Goal: Check status: Check status

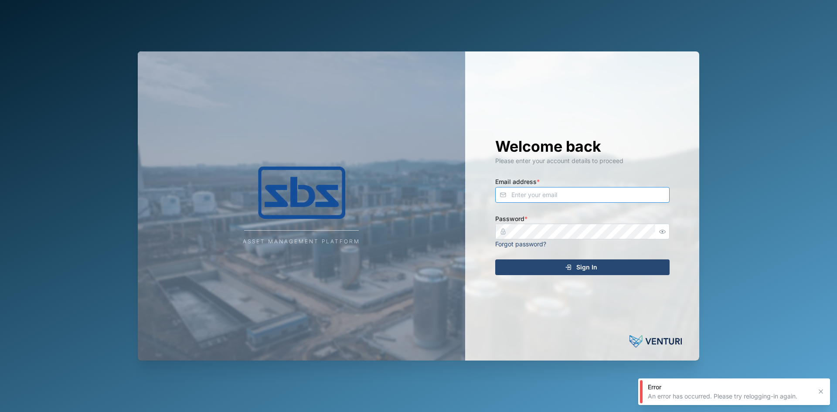
type input "[PERSON_NAME][EMAIL_ADDRESS][DOMAIN_NAME]"
click at [575, 266] on div "Sign In" at bounding box center [581, 267] width 160 height 15
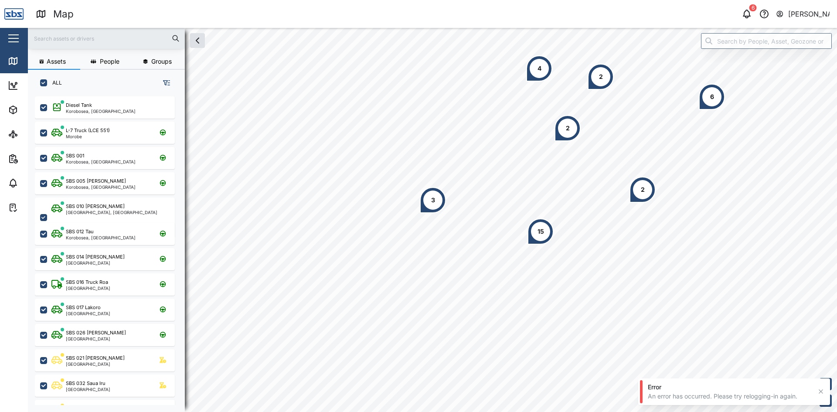
scroll to position [305, 136]
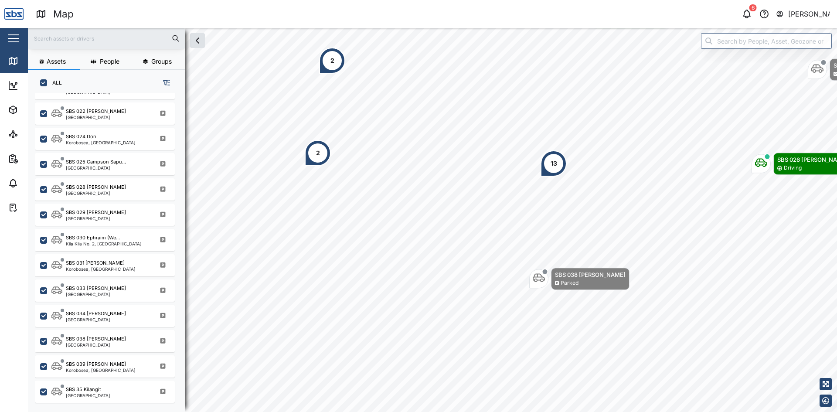
scroll to position [851, 0]
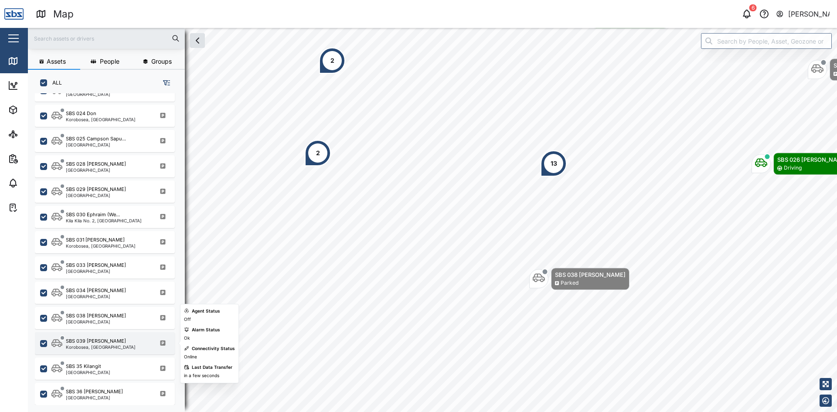
click at [105, 345] on div "Korobosea, [GEOGRAPHIC_DATA]" at bounding box center [101, 347] width 70 height 4
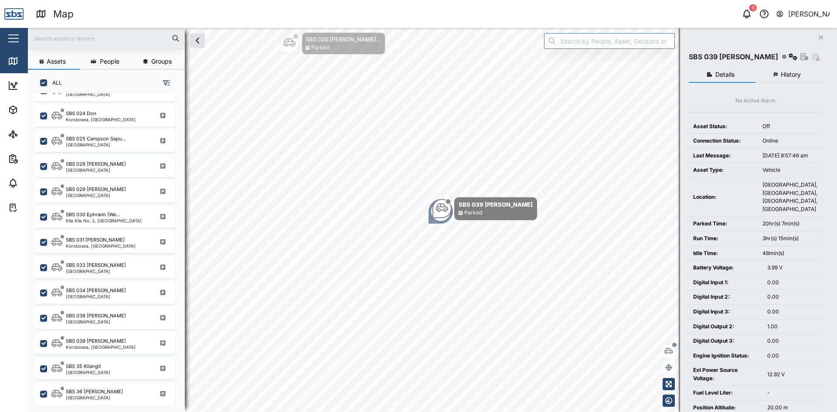
click at [800, 77] on span "History" at bounding box center [790, 74] width 20 height 6
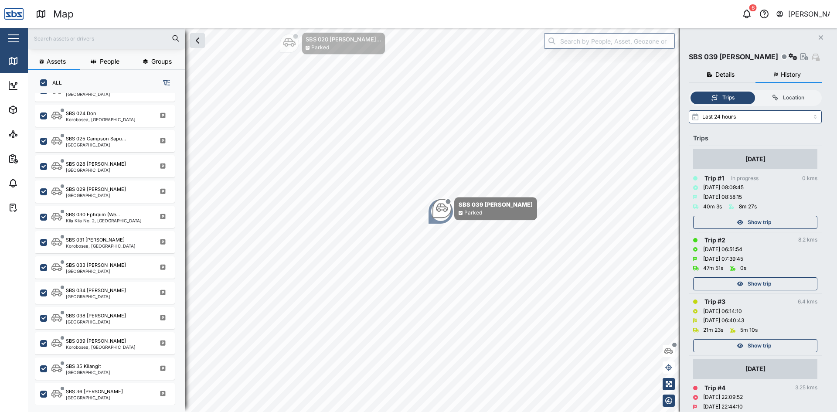
click at [758, 347] on span "Show trip" at bounding box center [759, 345] width 24 height 12
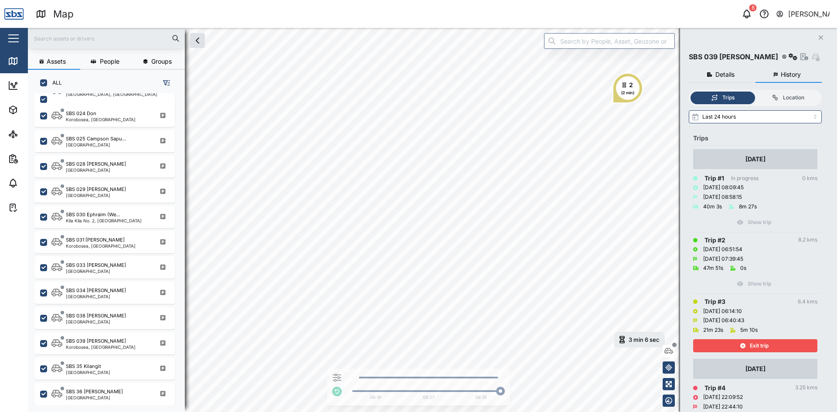
click at [762, 346] on span "Exit trip" at bounding box center [758, 345] width 19 height 12
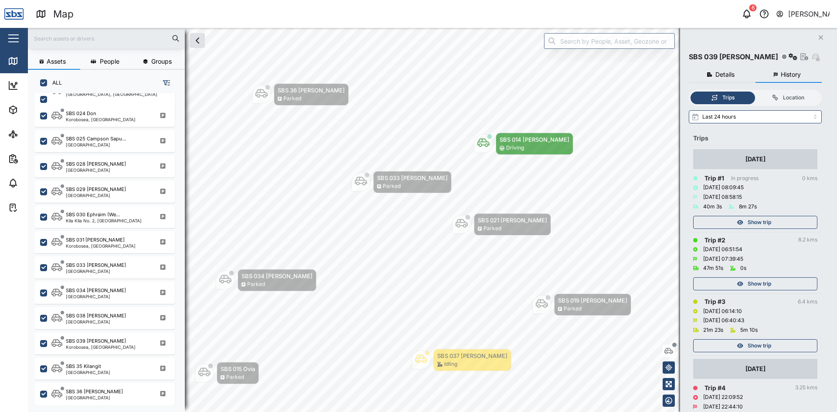
click at [760, 283] on span "Show trip" at bounding box center [759, 284] width 24 height 12
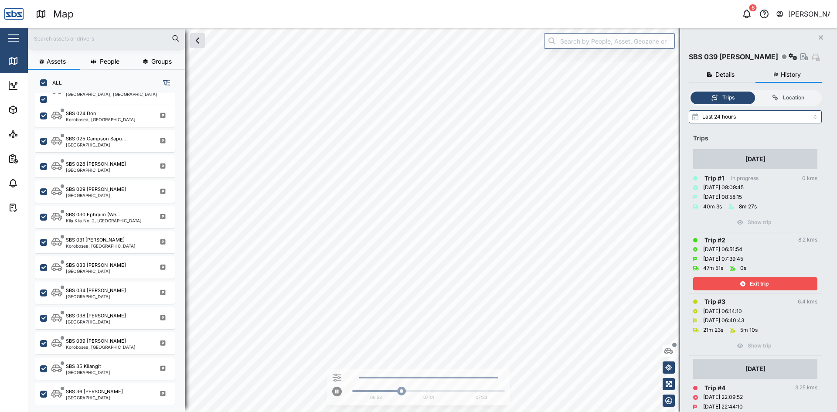
click at [743, 283] on icon "button" at bounding box center [742, 283] width 5 height 5
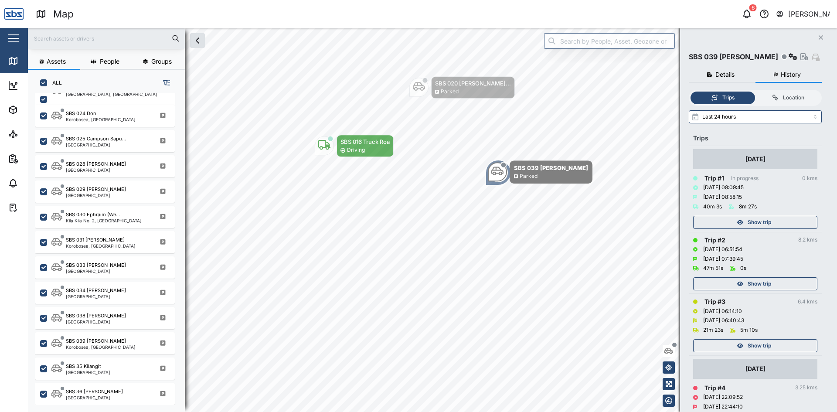
click at [752, 220] on span "Show trip" at bounding box center [759, 222] width 24 height 12
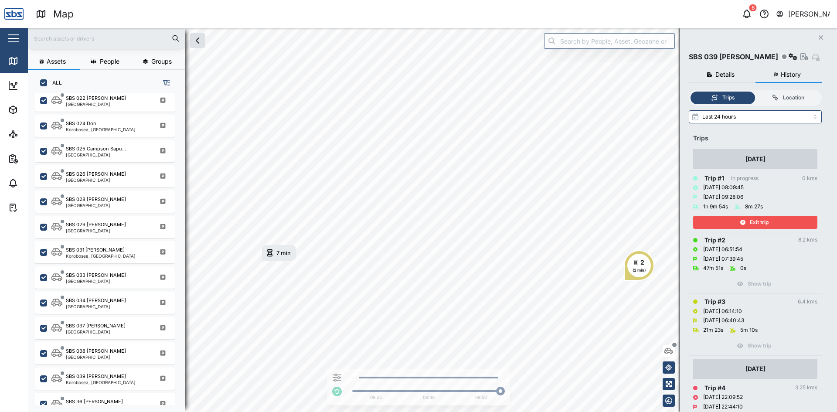
scroll to position [851, 0]
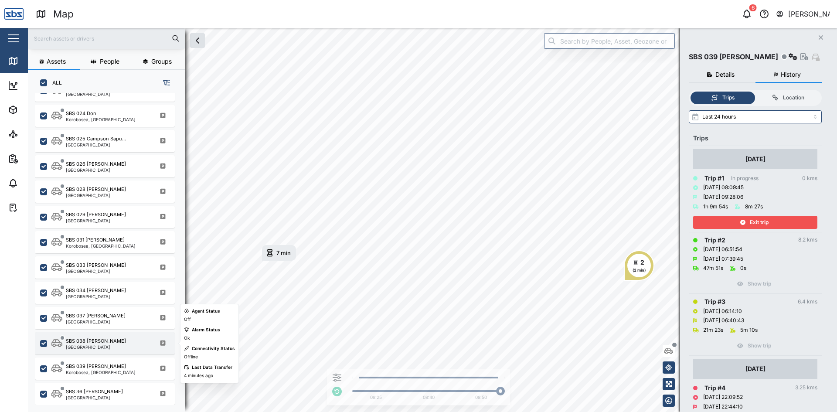
click at [112, 342] on div "SBS 038 [PERSON_NAME] [GEOGRAPHIC_DATA]" at bounding box center [110, 343] width 118 height 12
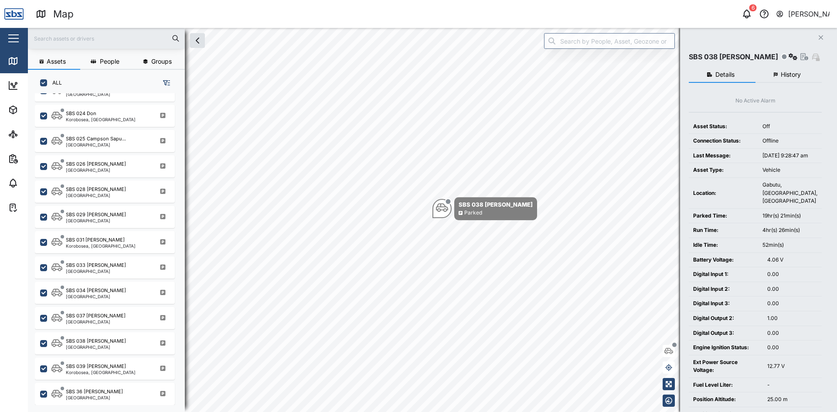
click at [783, 71] on span "History" at bounding box center [790, 74] width 20 height 6
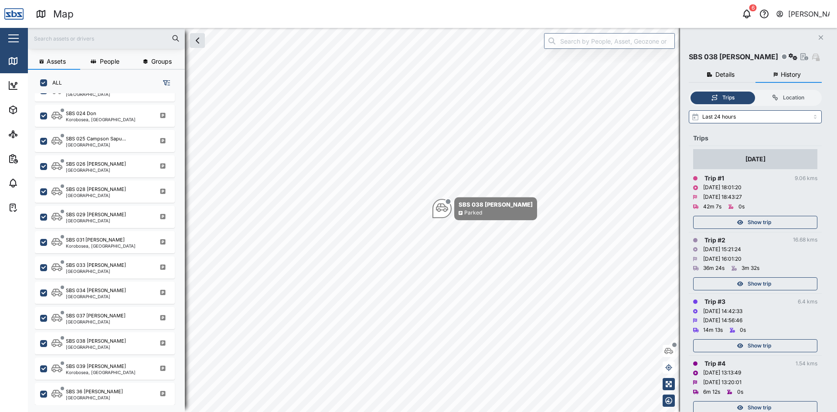
click at [761, 220] on span "Show trip" at bounding box center [759, 222] width 24 height 12
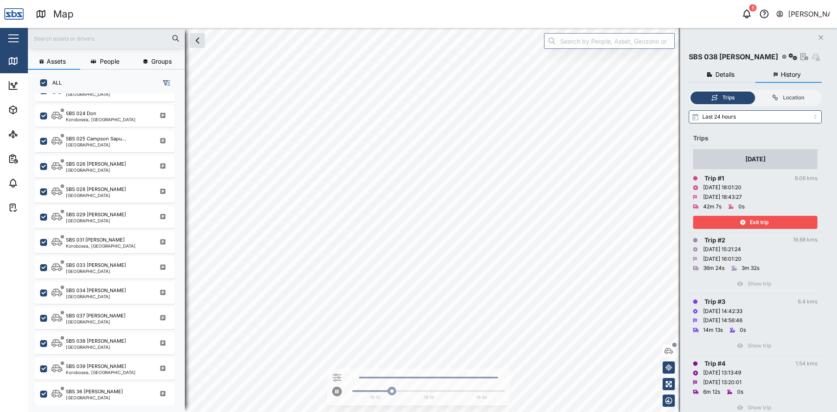
click at [762, 221] on span "Exit trip" at bounding box center [758, 222] width 19 height 12
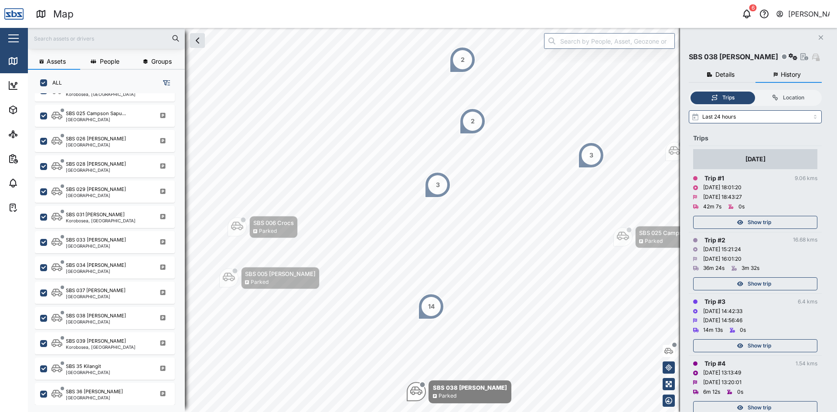
click at [763, 346] on span "Show trip" at bounding box center [759, 345] width 24 height 12
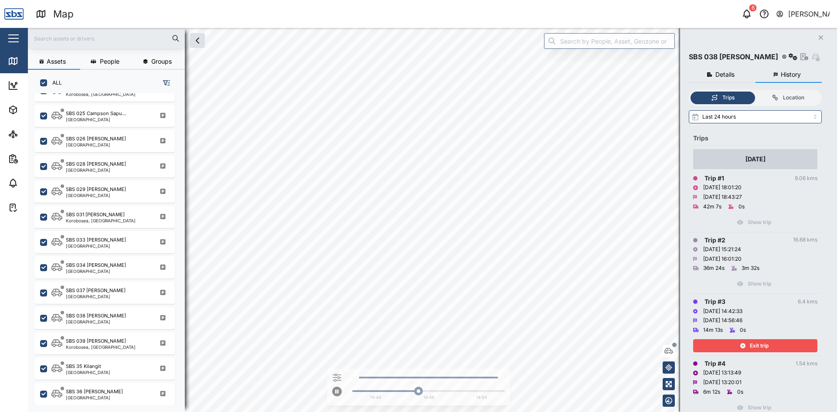
click at [763, 346] on span "Exit trip" at bounding box center [758, 345] width 19 height 12
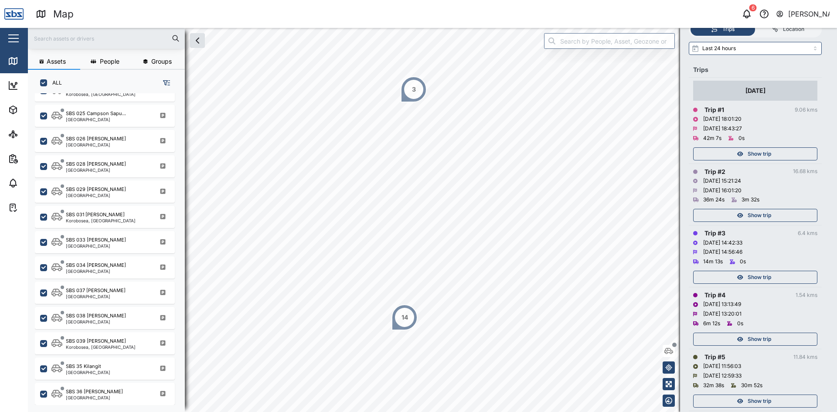
scroll to position [87, 0]
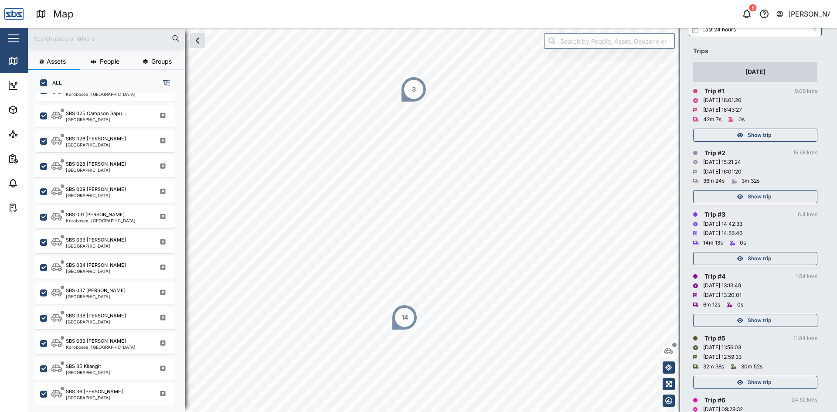
click at [760, 322] on span "Show trip" at bounding box center [759, 320] width 24 height 12
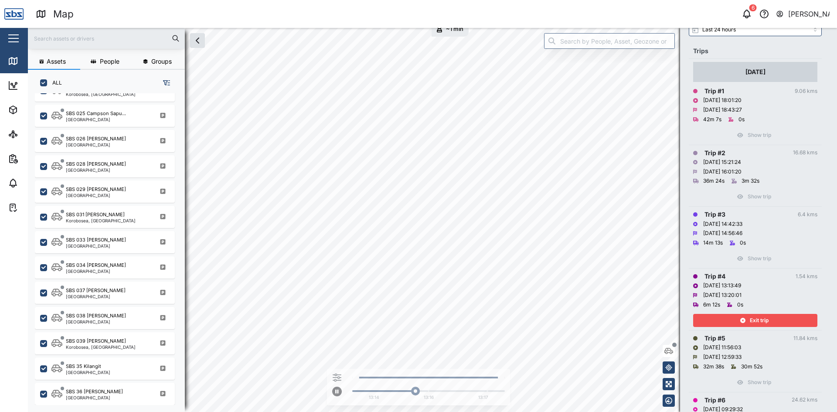
click at [760, 318] on span "Exit trip" at bounding box center [758, 320] width 19 height 12
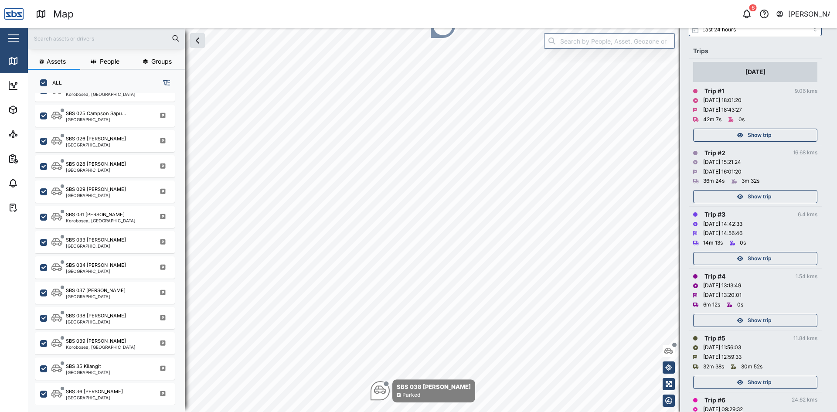
click at [752, 382] on span "Show trip" at bounding box center [759, 382] width 24 height 12
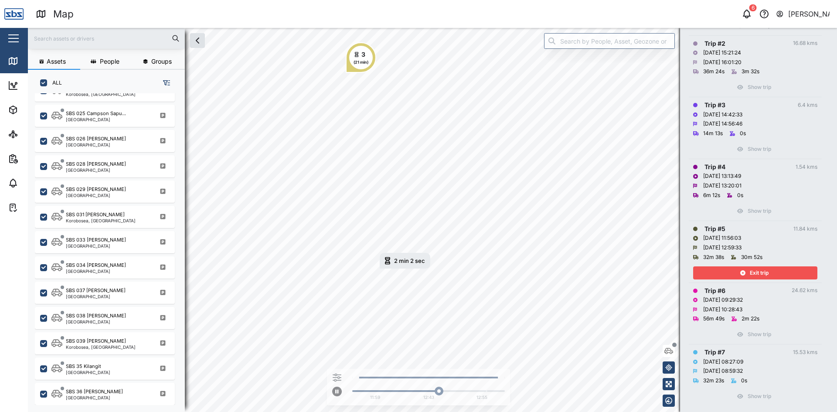
scroll to position [208, 0]
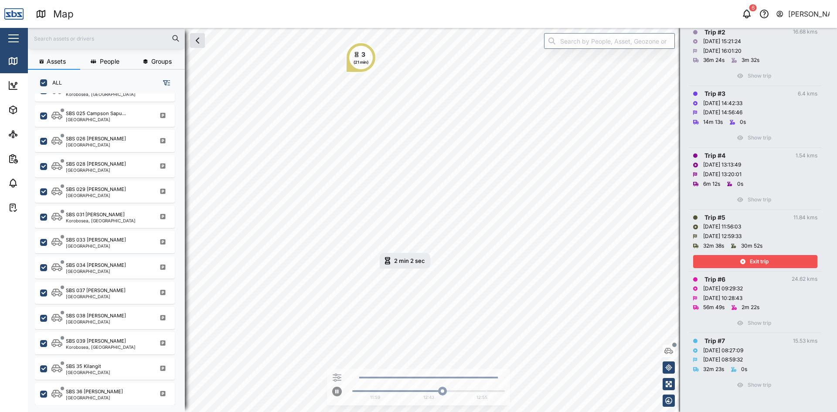
click at [753, 262] on span "Exit trip" at bounding box center [758, 261] width 19 height 12
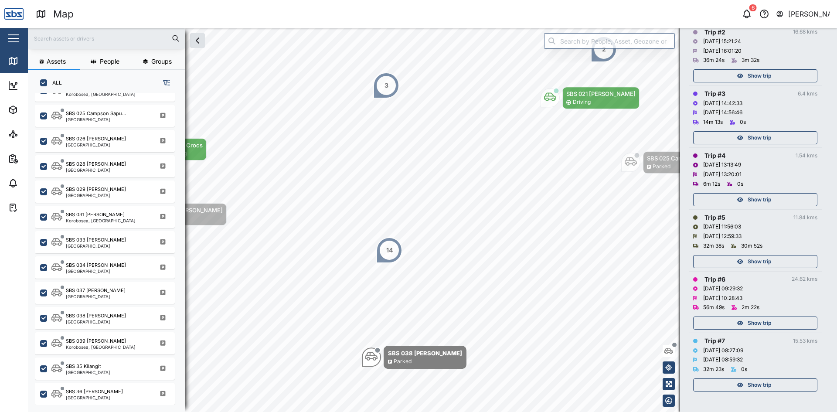
click at [753, 325] on span "Show trip" at bounding box center [759, 323] width 24 height 12
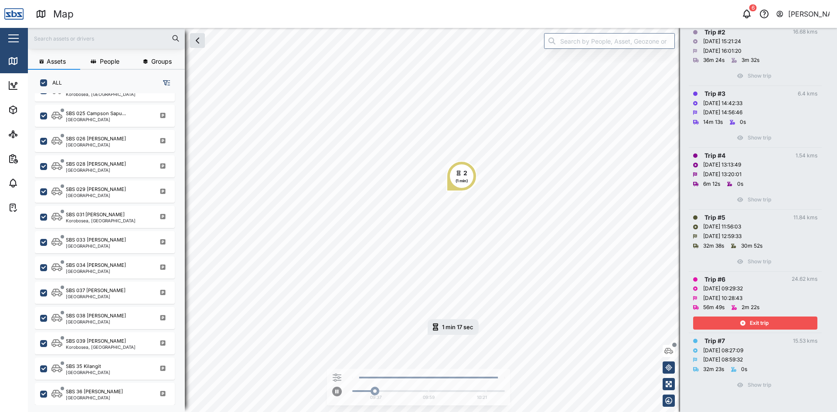
click at [776, 328] on div "Exit trip" at bounding box center [753, 323] width 113 height 12
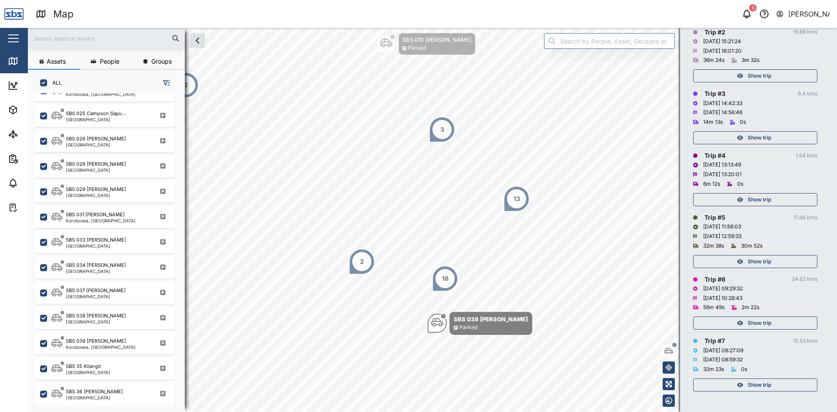
click at [763, 383] on span "Show trip" at bounding box center [759, 385] width 24 height 12
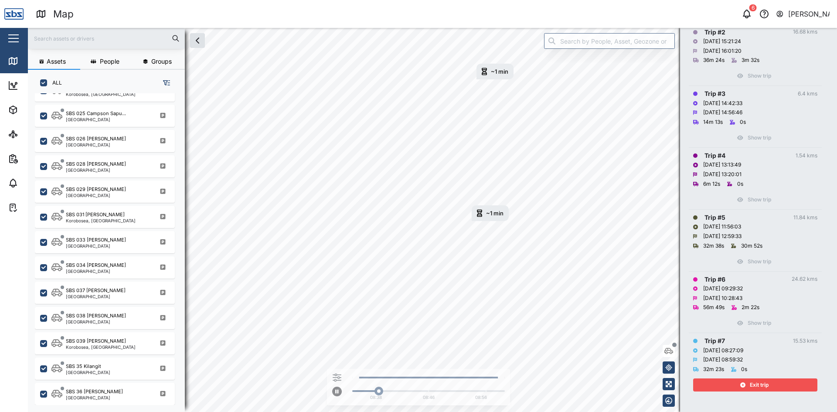
click at [736, 384] on div "Exit trip" at bounding box center [753, 385] width 113 height 12
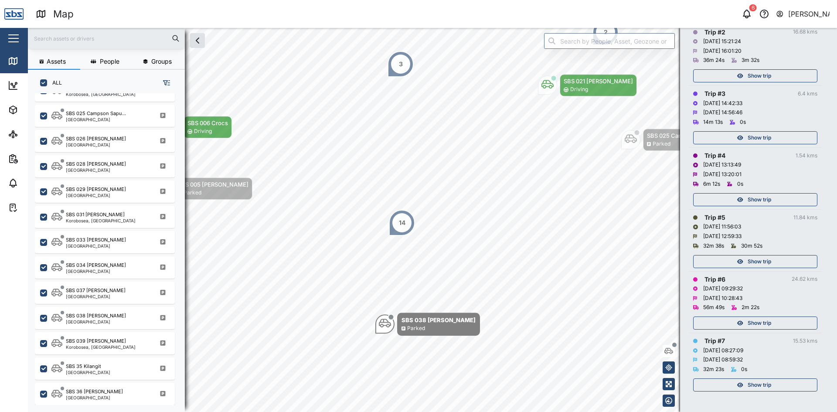
click at [735, 386] on div "Show trip" at bounding box center [753, 385] width 113 height 12
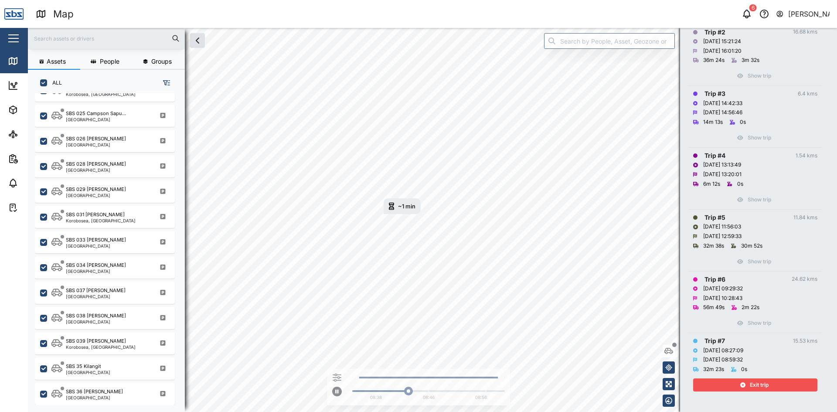
click at [767, 385] on span "Exit trip" at bounding box center [758, 385] width 19 height 12
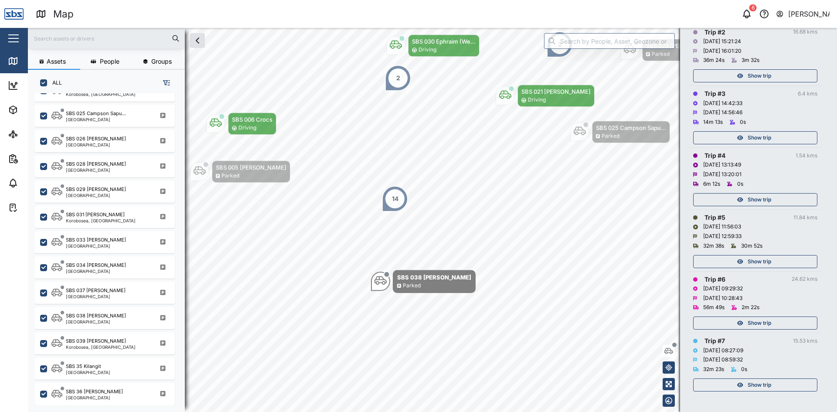
click at [756, 324] on span "Show trip" at bounding box center [759, 323] width 24 height 12
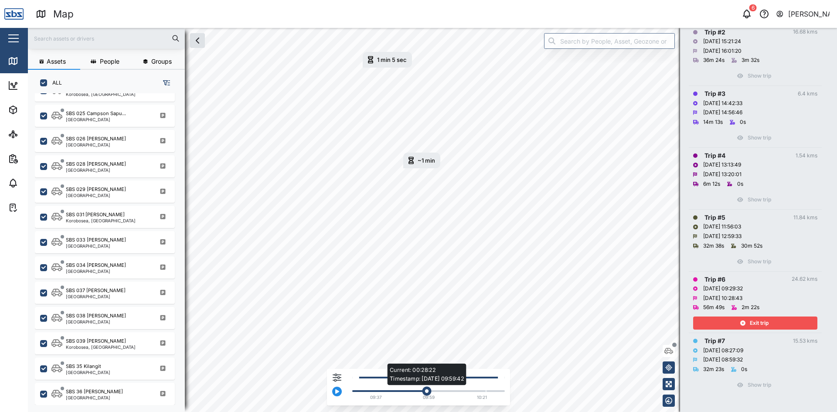
drag, startPoint x: 370, startPoint y: 391, endPoint x: 427, endPoint y: 391, distance: 56.6
click at [427, 391] on div "Current: 00:28:22 Timestamp: [DATE] 09:59:42" at bounding box center [426, 391] width 9 height 9
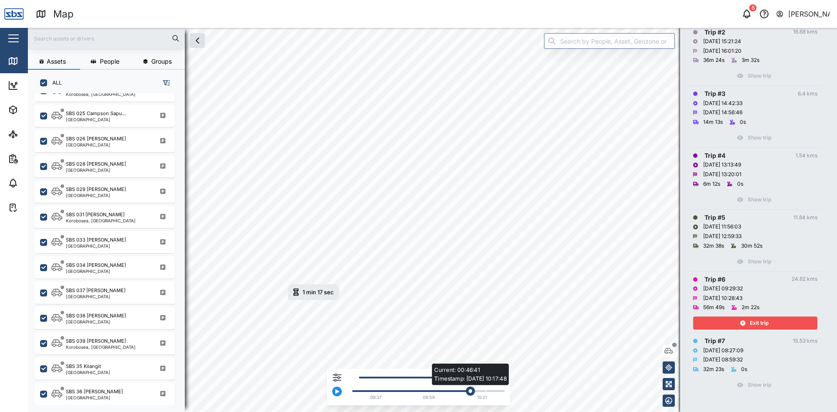
drag, startPoint x: 440, startPoint y: 392, endPoint x: 473, endPoint y: 387, distance: 33.1
click at [473, 387] on div "Current: 00:46:41 Timestamp: [DATE] 10:17:48 09:37 09:59 10:21" at bounding box center [426, 389] width 157 height 27
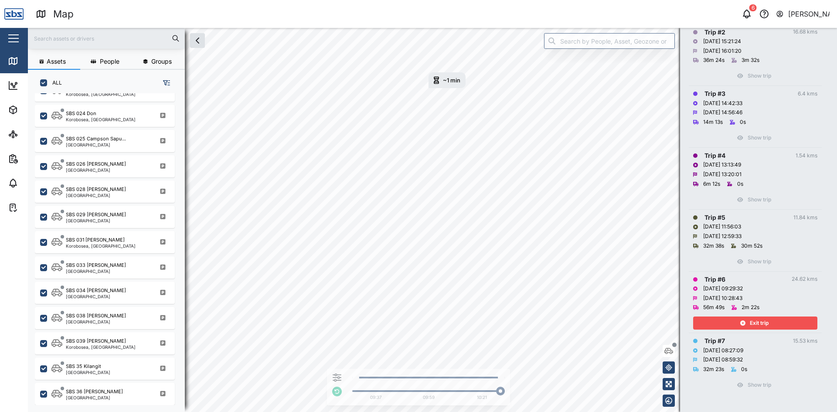
click at [771, 323] on div "Exit trip" at bounding box center [753, 323] width 113 height 12
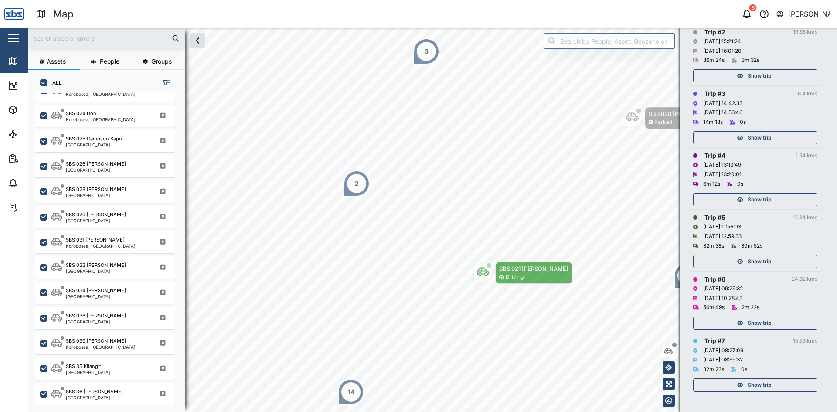
click at [750, 321] on span "Show trip" at bounding box center [759, 323] width 24 height 12
